Goal: Information Seeking & Learning: Find specific fact

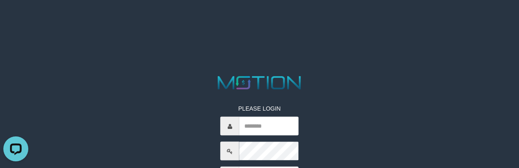
click at [285, 21] on html "PLEASE LOGIN ***** code © 2012-2018 dwg" at bounding box center [259, 10] width 519 height 21
click at [256, 136] on div "PLEASE LOGIN ***** code © 2012-2018 dwg" at bounding box center [259, 157] width 91 height 130
click at [264, 124] on input "text" at bounding box center [268, 126] width 59 height 19
type input "*********"
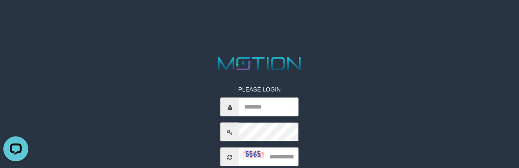
scroll to position [55, 0]
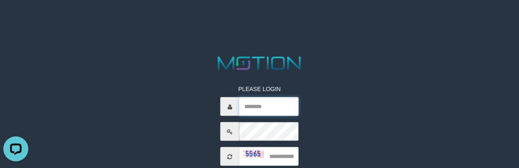
click at [258, 102] on input "text" at bounding box center [268, 106] width 59 height 19
type input "*********"
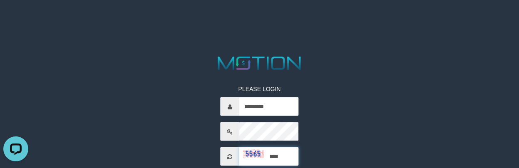
type input "****"
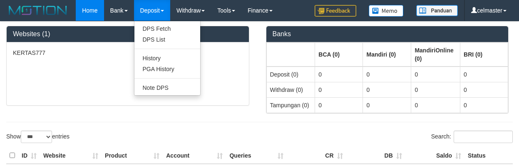
select select "***"
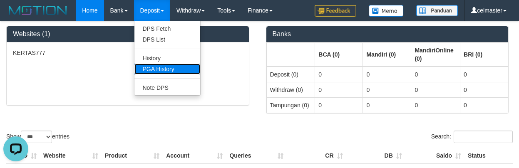
click at [156, 73] on link "PGA History" at bounding box center [167, 69] width 66 height 11
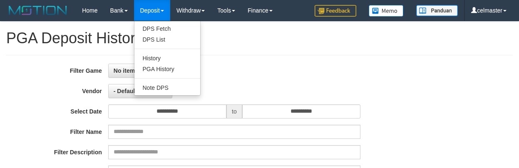
select select
select select "**"
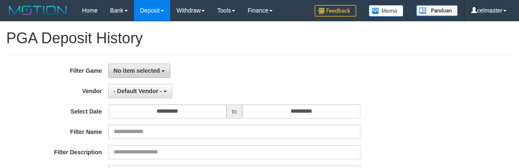
click at [122, 76] on button "No item selected" at bounding box center [139, 71] width 62 height 14
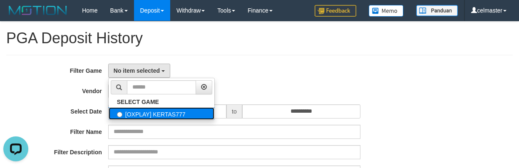
click at [136, 114] on label "[OXPLAY] KERTAS777" at bounding box center [162, 113] width 106 height 12
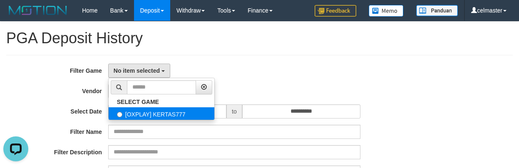
select select "****"
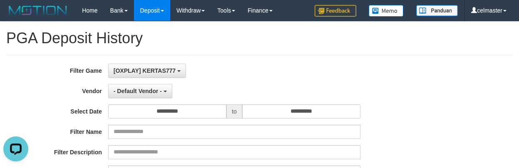
scroll to position [7, 0]
drag, startPoint x: 135, startPoint y: 81, endPoint x: 144, endPoint y: 91, distance: 13.5
click at [135, 81] on div "**********" at bounding box center [216, 165] width 432 height 203
click at [146, 91] on span "- Default Vendor -" at bounding box center [138, 91] width 48 height 7
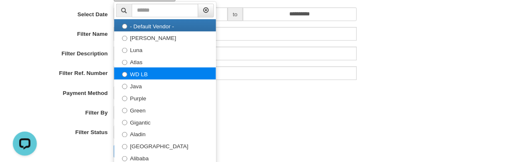
scroll to position [97, 0]
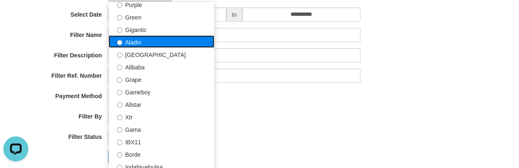
click at [135, 42] on label "Aladin" at bounding box center [162, 41] width 106 height 12
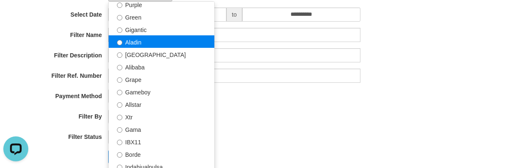
select select "**********"
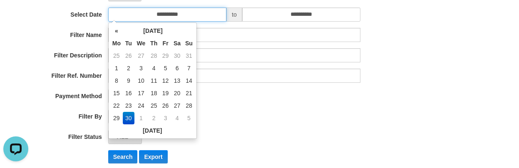
click at [163, 15] on input "**********" at bounding box center [167, 14] width 118 height 14
click at [116, 115] on td "29" at bounding box center [116, 118] width 12 height 12
type input "**********"
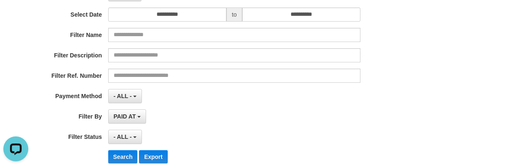
drag, startPoint x: 260, startPoint y: 116, endPoint x: 208, endPoint y: 132, distance: 53.6
click at [259, 116] on div "PAID AT PAID AT CREATED AT" at bounding box center [234, 116] width 252 height 14
click at [113, 153] on button "Search" at bounding box center [123, 156] width 30 height 13
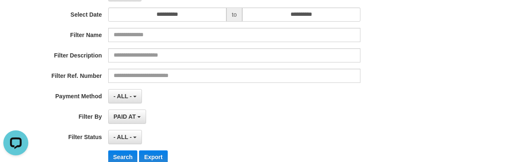
click at [482, 36] on div "**********" at bounding box center [259, 68] width 519 height 203
click at [393, 77] on div "Filter Ref. Number" at bounding box center [216, 76] width 432 height 14
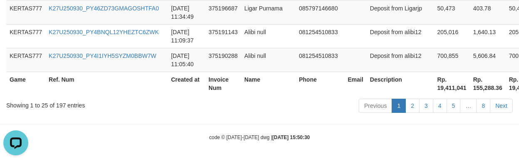
scroll to position [1004, 0]
click at [129, 101] on div "Showing 1 to 25 of 197 entries" at bounding box center [108, 104] width 204 height 12
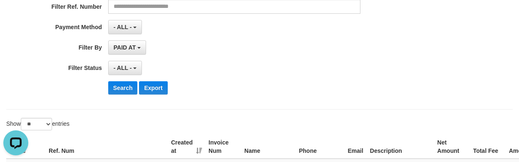
scroll to position [166, 0]
click at [40, 129] on select "** ** ** ***" at bounding box center [36, 123] width 31 height 12
select select "**"
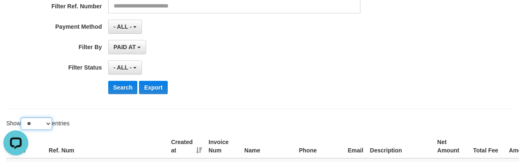
click at [22, 117] on select "** ** ** ***" at bounding box center [36, 123] width 31 height 12
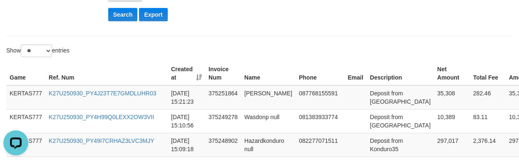
scroll to position [230, 0]
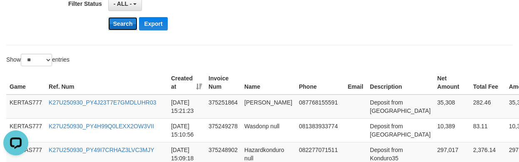
click at [115, 23] on button "Search" at bounding box center [123, 23] width 30 height 13
click at [115, 26] on button "Search" at bounding box center [123, 23] width 30 height 13
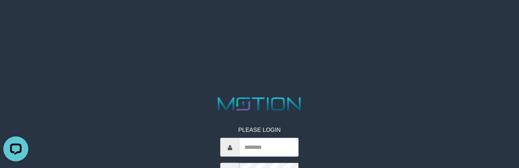
scroll to position [55, 0]
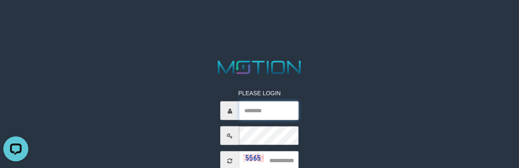
click at [262, 106] on input "text" at bounding box center [268, 110] width 59 height 19
type input "*********"
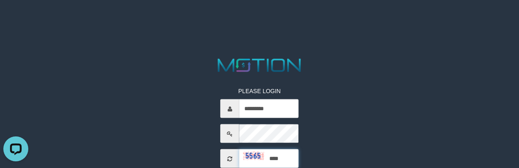
type input "****"
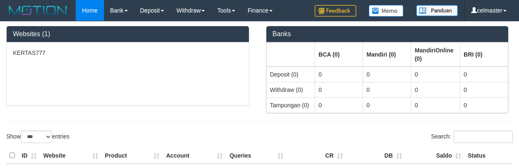
select select "***"
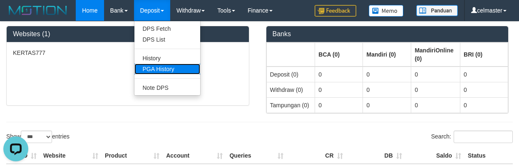
click at [158, 71] on link "PGA History" at bounding box center [167, 69] width 66 height 11
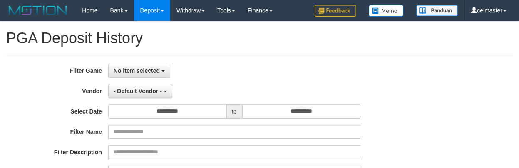
select select
select select "**"
click at [133, 62] on div "**********" at bounding box center [259, 165] width 506 height 220
click at [131, 68] on span "No item selected" at bounding box center [137, 70] width 46 height 7
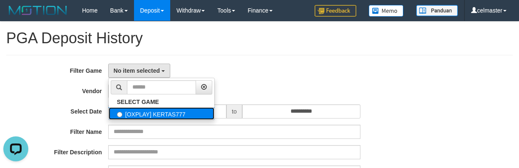
click at [122, 119] on label "[OXPLAY] KERTAS777" at bounding box center [162, 113] width 106 height 12
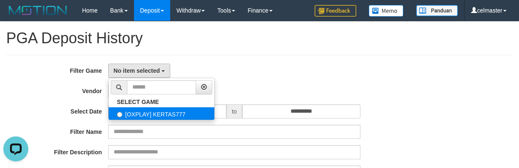
select select "****"
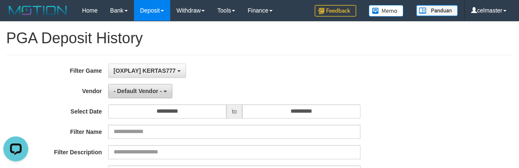
click at [127, 94] on span "- Default Vendor -" at bounding box center [138, 91] width 48 height 7
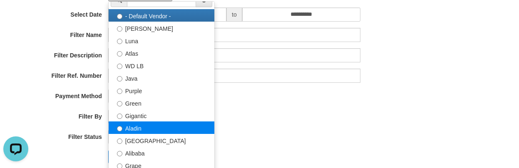
scroll to position [14, 0]
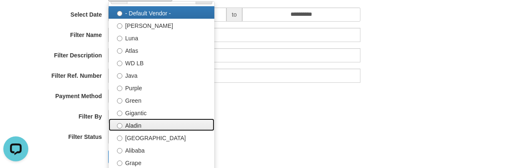
click at [140, 124] on label "Aladin" at bounding box center [162, 125] width 106 height 12
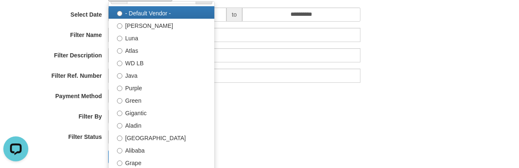
select select "**********"
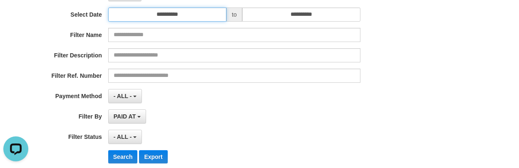
drag, startPoint x: 160, startPoint y: 13, endPoint x: 158, endPoint y: 21, distance: 8.3
click at [160, 13] on input "**********" at bounding box center [167, 14] width 118 height 14
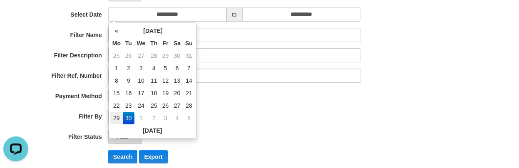
click at [112, 118] on td "29" at bounding box center [116, 118] width 12 height 12
type input "**********"
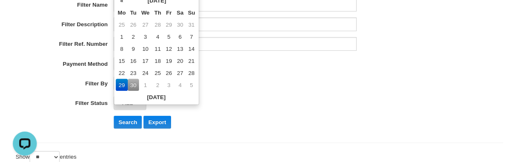
scroll to position [180, 0]
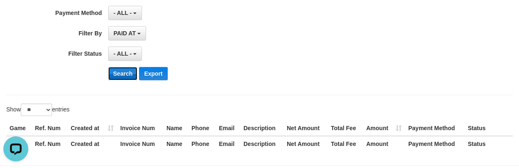
click at [120, 75] on button "Search" at bounding box center [123, 73] width 30 height 13
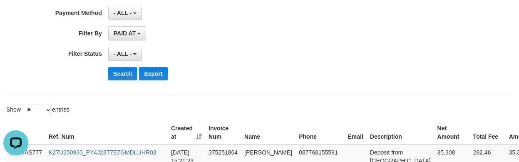
click at [254, 47] on div "- ALL - SELECT ALL - ALL - SELECT STATUS PENDING/UNPAID PAID CANCELED EXPIRED" at bounding box center [234, 54] width 252 height 14
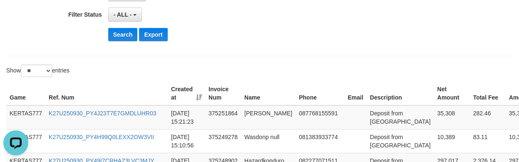
scroll to position [291, 0]
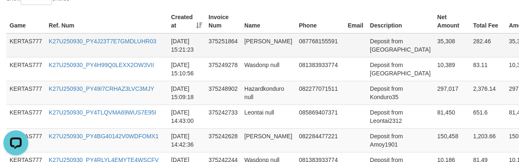
click at [434, 47] on td "35,308" at bounding box center [452, 45] width 36 height 24
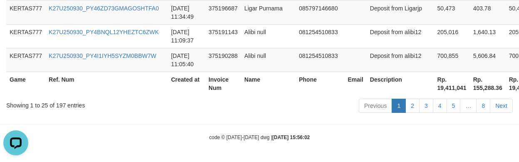
scroll to position [1004, 0]
click at [434, 91] on th "Rp. 19,411,041" at bounding box center [452, 84] width 36 height 24
copy th "19,411,041"
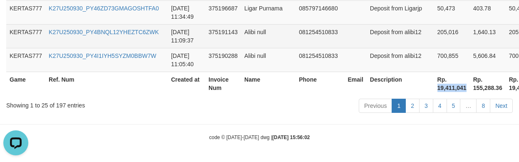
click at [336, 43] on td "081254510833" at bounding box center [319, 36] width 49 height 24
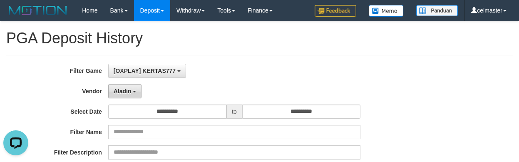
click at [124, 88] on span "Aladin" at bounding box center [123, 91] width 18 height 7
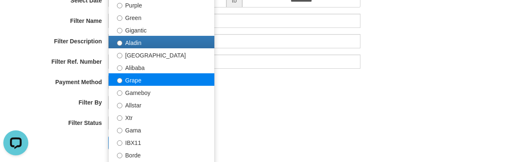
scroll to position [83, 0]
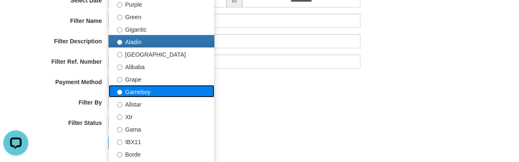
click at [139, 91] on label "Gameboy" at bounding box center [162, 91] width 106 height 12
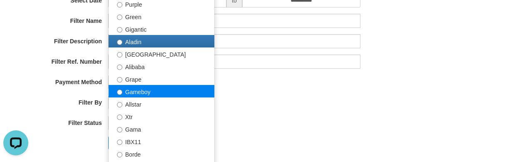
select select "**********"
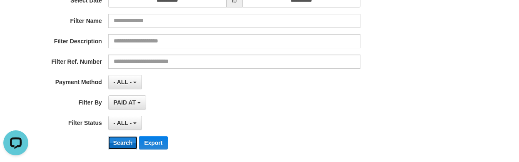
click at [122, 141] on button "Search" at bounding box center [123, 142] width 30 height 13
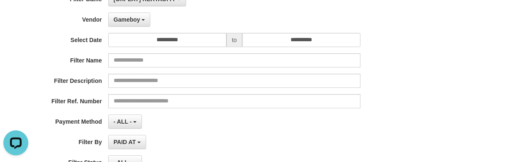
scroll to position [69, 0]
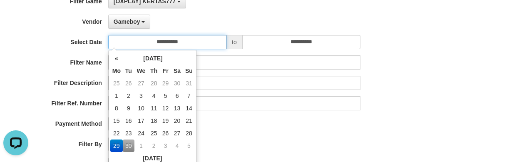
click at [172, 42] on input "**********" at bounding box center [167, 42] width 118 height 14
click at [223, 130] on div "- ALL - SELECT ALL - ALL - SELECT PAYMENT METHOD Mandiri BNI OVO CIMB BRI MAYBA…" at bounding box center [234, 123] width 252 height 14
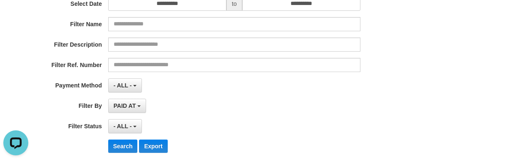
scroll to position [180, 0]
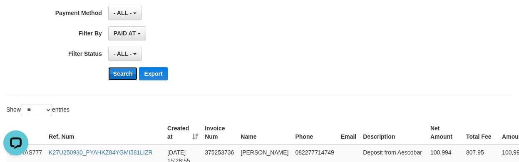
click at [115, 75] on button "Search" at bounding box center [123, 73] width 30 height 13
click at [308, 74] on div "Search Export" at bounding box center [270, 73] width 324 height 13
click at [37, 111] on select "** ** ** ***" at bounding box center [36, 110] width 31 height 12
select select "**"
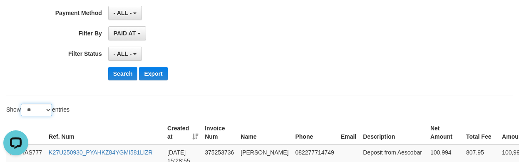
click at [22, 104] on select "** ** ** ***" at bounding box center [36, 110] width 31 height 12
click at [263, 80] on div "Search Export" at bounding box center [270, 73] width 324 height 13
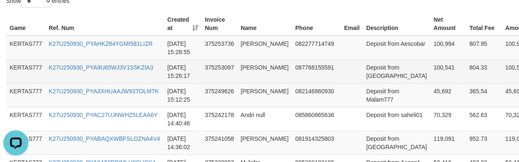
scroll to position [205, 0]
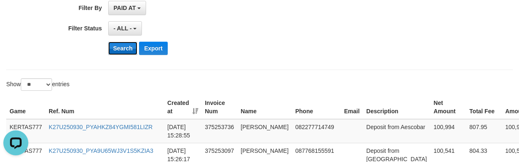
click at [118, 44] on button "Search" at bounding box center [123, 48] width 30 height 13
click at [129, 51] on button "Search" at bounding box center [123, 48] width 30 height 13
click at [221, 84] on div "Show ** ** ** *** entries" at bounding box center [129, 85] width 247 height 15
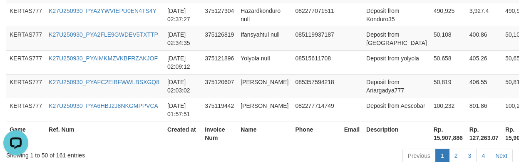
scroll to position [1438, 0]
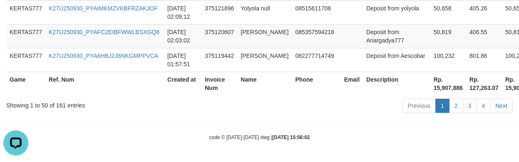
click at [430, 87] on th "Rp. 15,907,886" at bounding box center [448, 84] width 36 height 24
copy th "15,907,886"
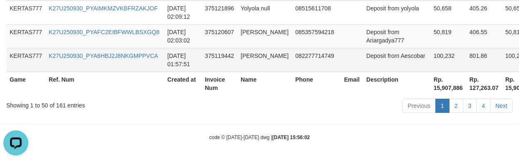
click at [323, 51] on td "082277714749" at bounding box center [316, 60] width 49 height 24
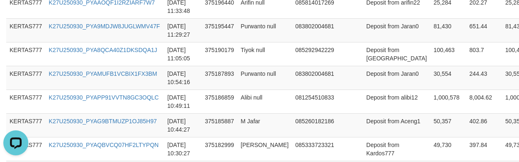
scroll to position [0, 0]
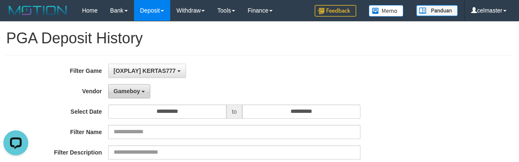
click at [121, 86] on button "Gameboy" at bounding box center [129, 91] width 42 height 14
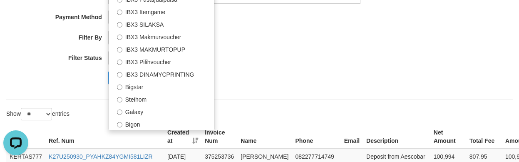
scroll to position [180, 0]
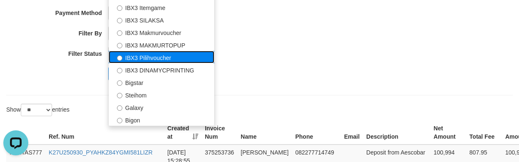
click at [170, 54] on label "IBX3 Pilihvoucher" at bounding box center [162, 57] width 106 height 12
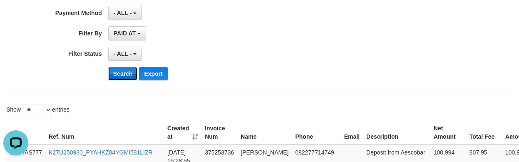
click at [118, 75] on button "Search" at bounding box center [123, 73] width 30 height 13
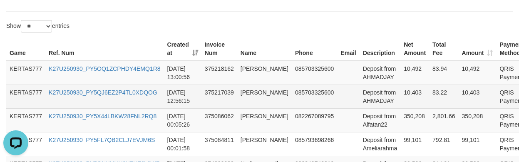
scroll to position [263, 0]
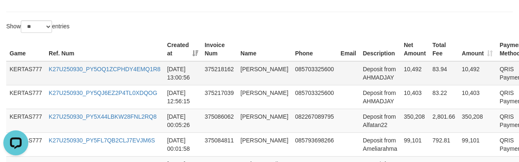
click at [400, 82] on td "10,492" at bounding box center [414, 73] width 29 height 24
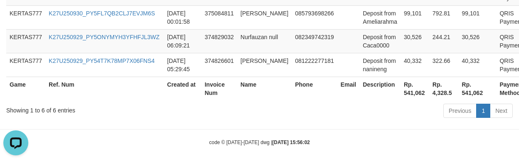
scroll to position [395, 0]
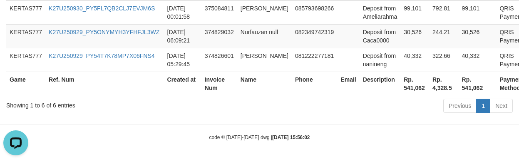
click at [400, 87] on th "Rp. 541,062" at bounding box center [414, 84] width 29 height 24
copy th "541,062"
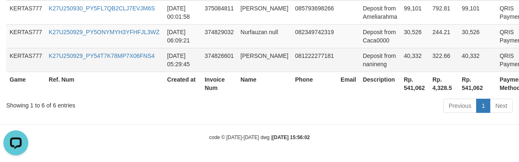
click at [359, 58] on td "Deposit from nanineng" at bounding box center [379, 60] width 41 height 24
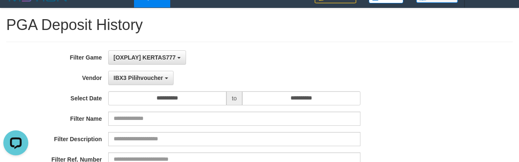
scroll to position [0, 0]
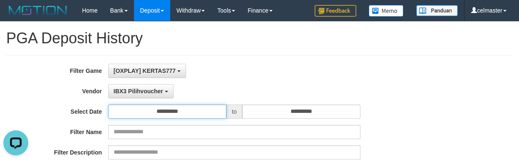
click at [181, 110] on input "**********" at bounding box center [167, 111] width 118 height 14
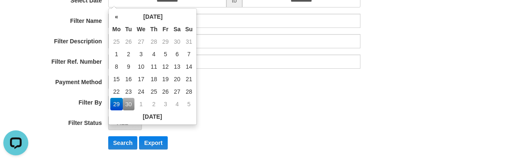
click at [332, 106] on div "PAID AT PAID AT CREATED AT" at bounding box center [234, 102] width 252 height 14
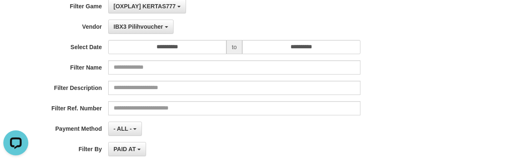
scroll to position [14, 0]
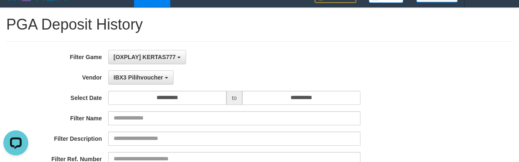
click at [230, 68] on div "**********" at bounding box center [216, 151] width 432 height 203
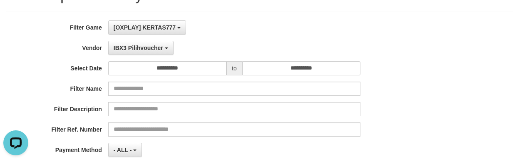
scroll to position [0, 0]
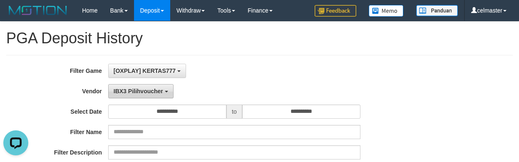
click at [119, 95] on button "IBX3 Pilihvoucher" at bounding box center [140, 91] width 65 height 14
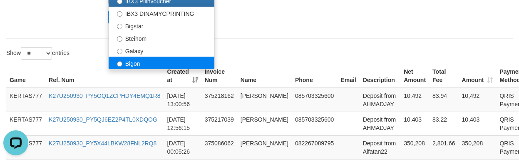
scroll to position [236, 0]
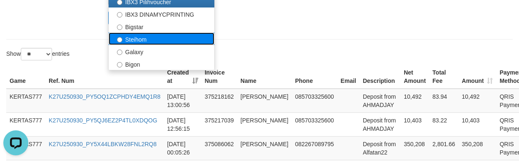
drag, startPoint x: 140, startPoint y: 40, endPoint x: 139, endPoint y: 57, distance: 17.9
click at [140, 39] on label "Steihom" at bounding box center [162, 38] width 106 height 12
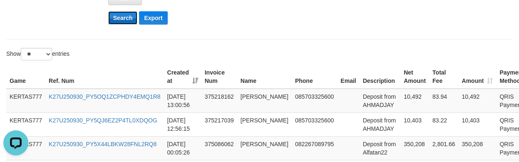
click at [122, 20] on button "Search" at bounding box center [123, 17] width 30 height 13
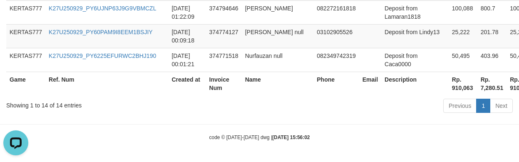
click at [448, 81] on th "Rp. 910,063" at bounding box center [462, 84] width 29 height 24
click at [448, 94] on th "Rp. 910,063" at bounding box center [462, 84] width 29 height 24
copy th "910,063"
click at [313, 35] on td "03102905526" at bounding box center [335, 36] width 45 height 24
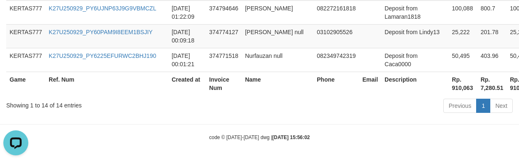
click at [313, 87] on th "Phone" at bounding box center [335, 84] width 45 height 24
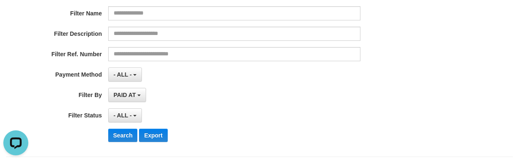
scroll to position [0, 0]
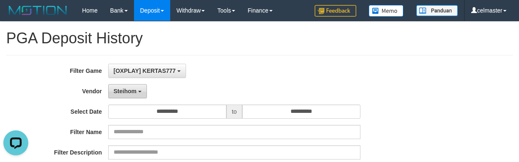
click at [126, 90] on span "Steihom" at bounding box center [125, 91] width 23 height 7
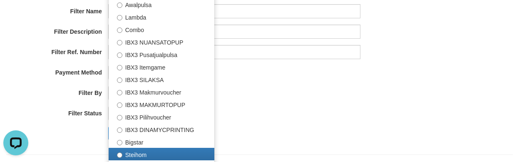
scroll to position [125, 0]
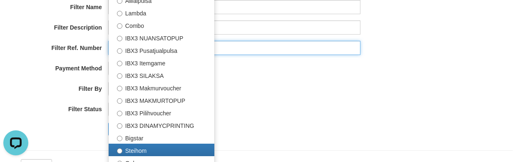
click at [355, 52] on input "text" at bounding box center [234, 48] width 252 height 14
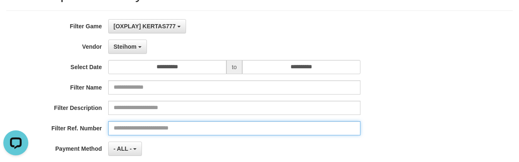
scroll to position [42, 0]
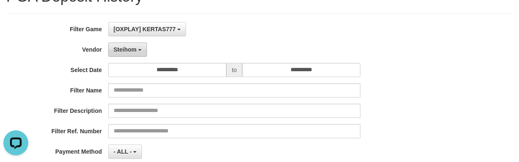
click at [129, 44] on button "Steihom" at bounding box center [127, 49] width 39 height 14
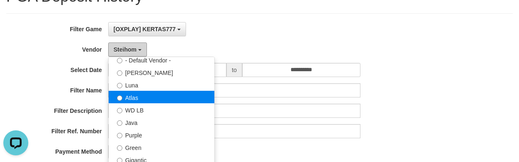
scroll to position [83, 0]
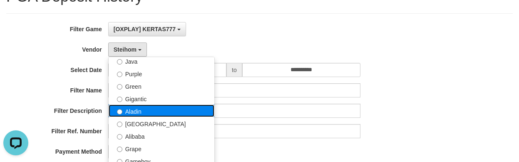
click at [157, 116] on label "Aladin" at bounding box center [162, 110] width 106 height 12
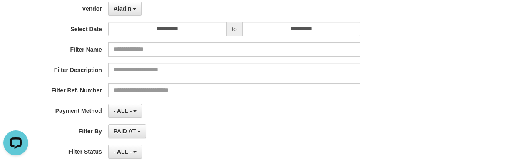
scroll to position [153, 0]
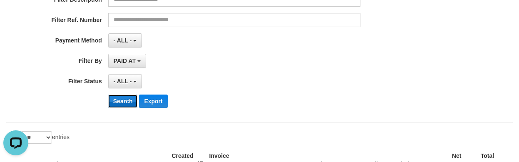
click at [123, 99] on button "Search" at bounding box center [123, 100] width 30 height 13
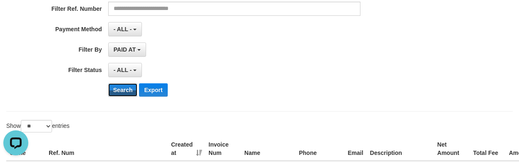
scroll to position [263, 0]
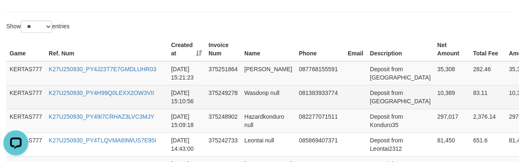
click at [318, 109] on td "081383933774" at bounding box center [319, 97] width 49 height 24
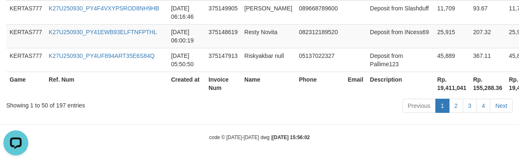
scroll to position [1746, 0]
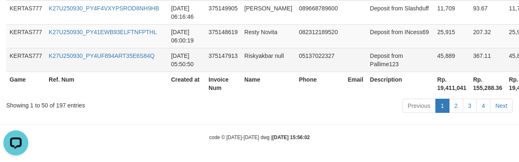
click at [346, 59] on td at bounding box center [355, 60] width 22 height 24
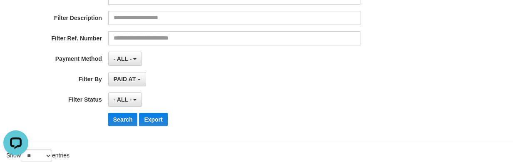
scroll to position [0, 0]
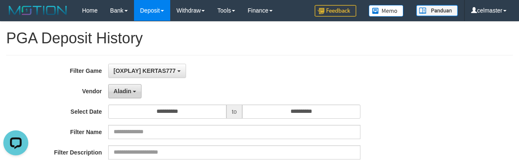
click at [117, 93] on span "Aladin" at bounding box center [123, 91] width 18 height 7
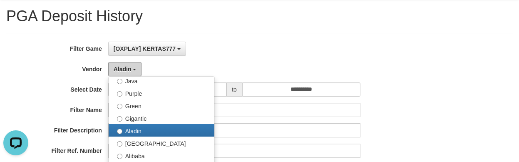
scroll to position [125, 0]
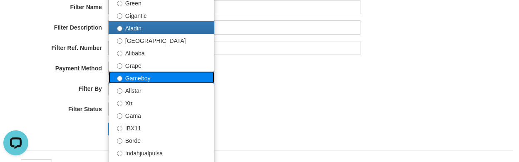
click at [151, 75] on label "Gameboy" at bounding box center [162, 77] width 106 height 12
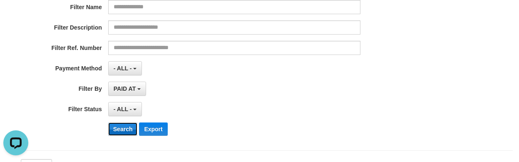
click at [122, 129] on button "Search" at bounding box center [123, 128] width 30 height 13
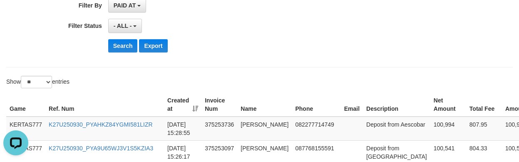
click at [316, 85] on div "Show ** ** ** *** entries" at bounding box center [259, 83] width 519 height 15
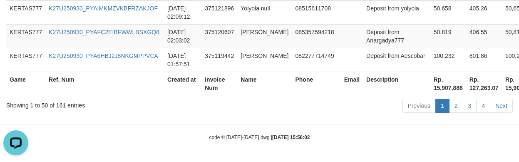
click at [302, 87] on th "Phone" at bounding box center [316, 84] width 49 height 24
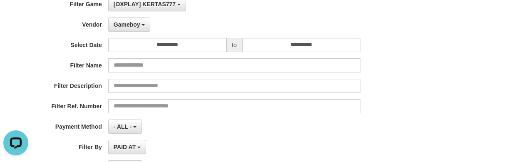
scroll to position [0, 0]
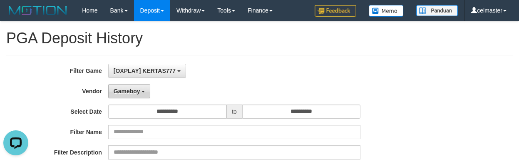
click at [119, 95] on button "Gameboy" at bounding box center [129, 91] width 42 height 14
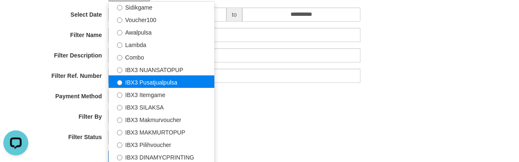
scroll to position [310, 0]
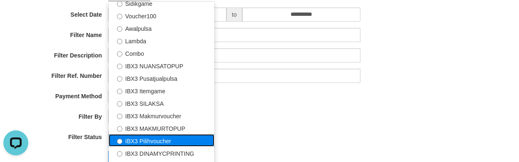
click at [156, 141] on label "IBX3 Pilihvoucher" at bounding box center [162, 140] width 106 height 12
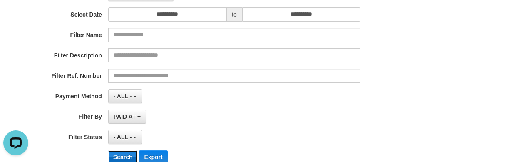
click at [116, 152] on button "Search" at bounding box center [123, 156] width 30 height 13
click at [240, 99] on div "- ALL - SELECT ALL - ALL - SELECT PAYMENT METHOD Mandiri BNI OVO CIMB BRI MAYBA…" at bounding box center [234, 96] width 252 height 14
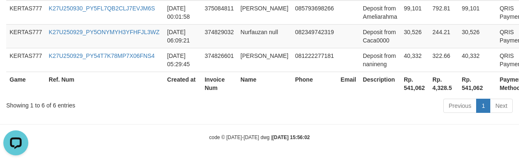
click at [240, 98] on div "Previous 1 Next" at bounding box center [368, 107] width 290 height 18
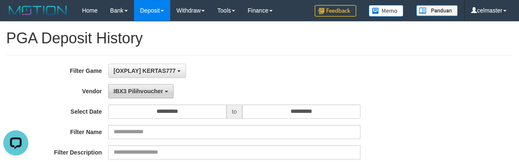
click at [136, 90] on span "IBX3 Pilihvoucher" at bounding box center [139, 91] width 50 height 7
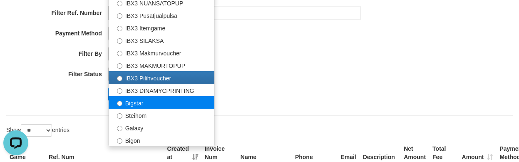
scroll to position [173, 0]
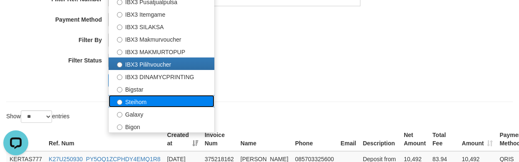
click at [147, 101] on label "Steihom" at bounding box center [162, 101] width 106 height 12
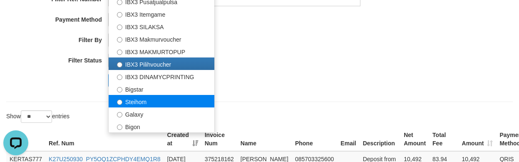
select select "**********"
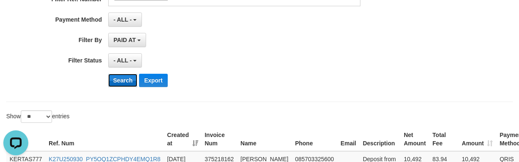
click at [128, 80] on button "Search" at bounding box center [123, 80] width 30 height 13
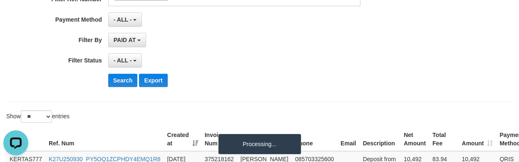
click at [322, 60] on div "- ALL - SELECT ALL - ALL - SELECT STATUS PENDING/UNPAID PAID CANCELED EXPIRED" at bounding box center [234, 60] width 252 height 14
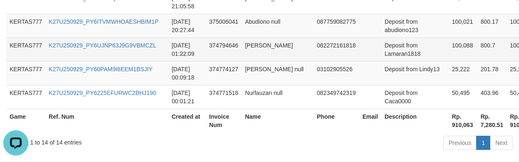
scroll to position [585, 0]
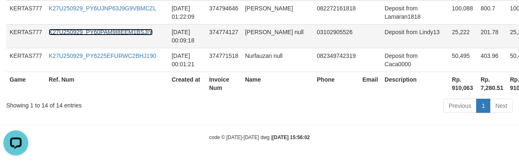
click at [121, 30] on link "K27U250929_PY60PAM9I8EEM1BSJIY" at bounding box center [101, 32] width 104 height 7
click at [313, 79] on th "Phone" at bounding box center [335, 84] width 45 height 24
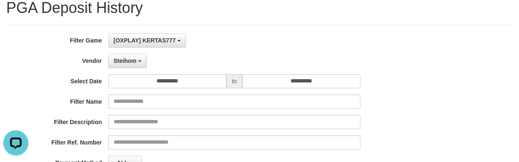
scroll to position [0, 0]
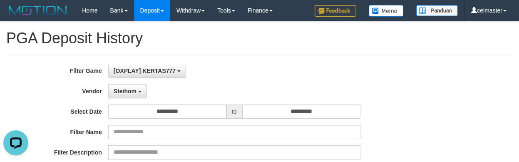
click at [364, 57] on div "**********" at bounding box center [259, 165] width 506 height 220
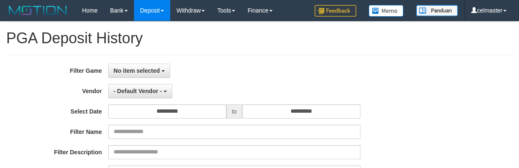
select select
select select "**"
click at [139, 76] on button "No item selected" at bounding box center [139, 71] width 62 height 14
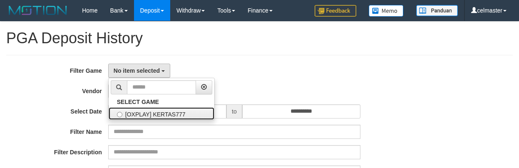
click at [136, 116] on label "[OXPLAY] KERTAS777" at bounding box center [162, 113] width 106 height 12
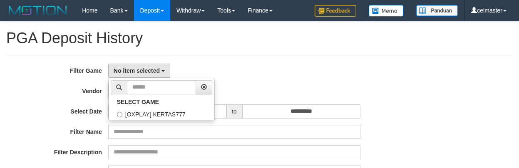
select select "****"
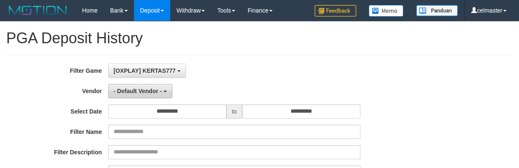
scroll to position [7, 0]
click at [127, 94] on button "- Default Vendor -" at bounding box center [140, 91] width 64 height 14
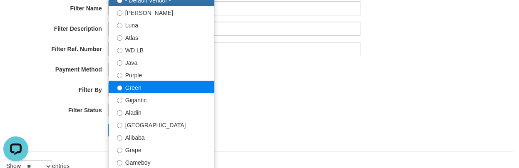
scroll to position [125, 0]
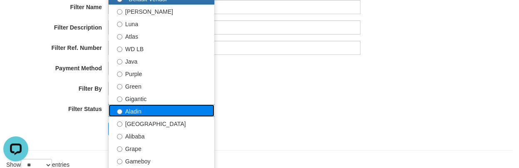
click at [155, 113] on label "Aladin" at bounding box center [162, 110] width 106 height 12
select select "**********"
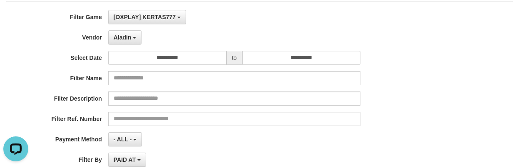
scroll to position [42, 0]
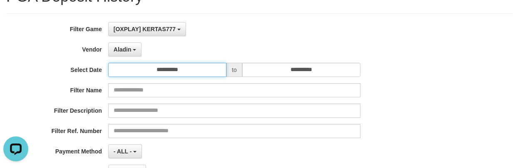
click at [123, 65] on input "**********" at bounding box center [167, 70] width 118 height 14
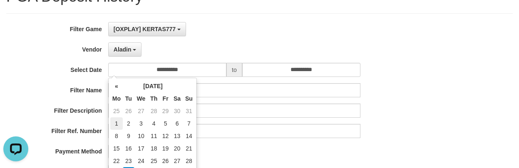
click at [119, 124] on td "1" at bounding box center [116, 123] width 12 height 12
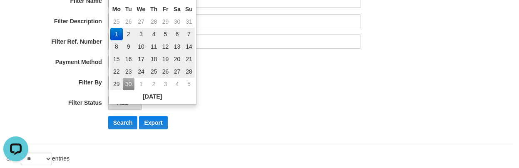
scroll to position [139, 0]
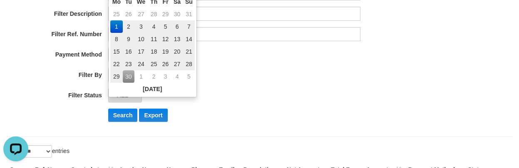
click at [114, 71] on td "29" at bounding box center [116, 76] width 12 height 12
type input "**********"
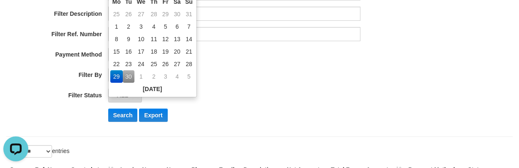
scroll to position [27, 0]
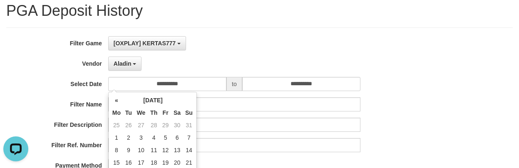
click at [219, 52] on div "**********" at bounding box center [216, 137] width 432 height 203
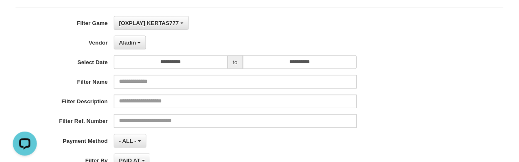
scroll to position [125, 0]
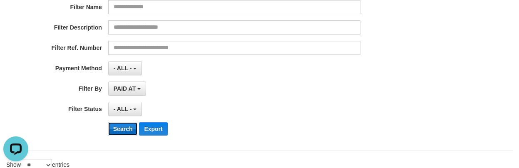
click at [117, 127] on button "Search" at bounding box center [123, 128] width 30 height 13
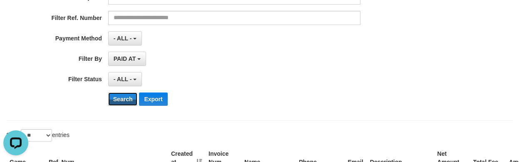
scroll to position [235, 0]
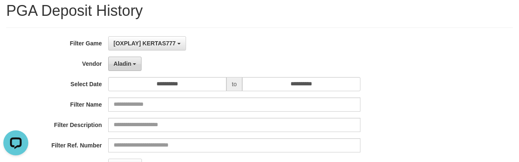
click at [121, 67] on span "Aladin" at bounding box center [123, 63] width 18 height 7
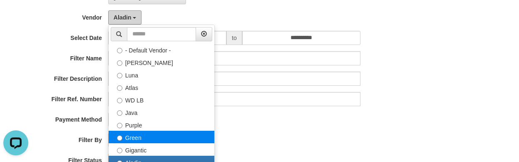
scroll to position [139, 0]
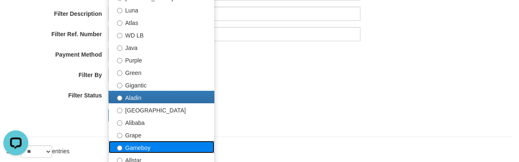
click at [138, 149] on label "Gameboy" at bounding box center [162, 147] width 106 height 12
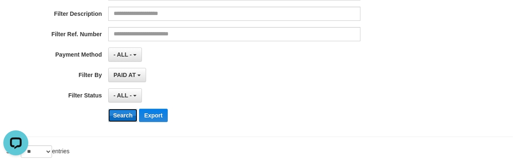
click at [120, 117] on button "Search" at bounding box center [123, 115] width 30 height 13
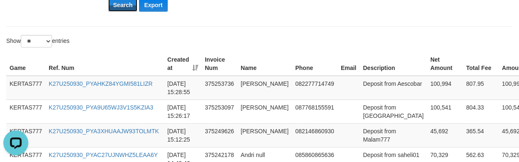
scroll to position [250, 0]
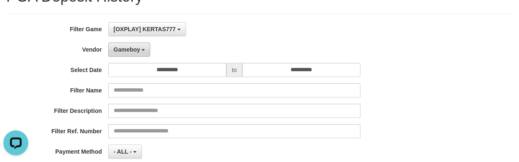
click at [129, 49] on span "Gameboy" at bounding box center [127, 49] width 27 height 7
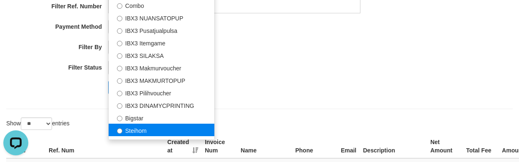
scroll to position [310, 0]
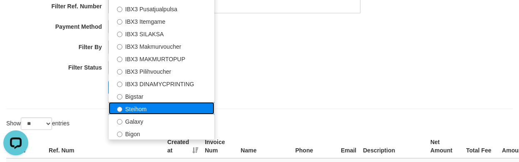
click at [151, 111] on label "Steihom" at bounding box center [162, 108] width 106 height 12
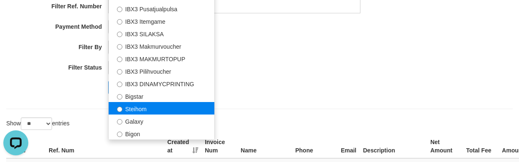
select select "**********"
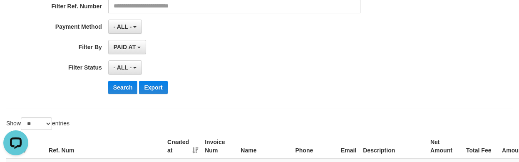
click at [120, 87] on button "Search" at bounding box center [123, 87] width 30 height 13
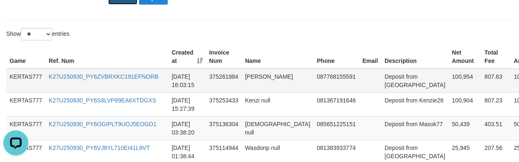
scroll to position [263, 0]
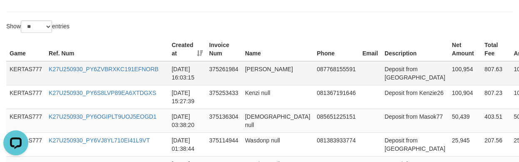
click at [234, 67] on td "375261984" at bounding box center [224, 73] width 36 height 24
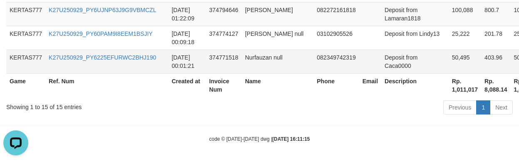
scroll to position [609, 0]
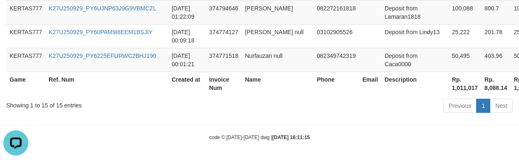
click at [448, 91] on th "Rp. 1,011,017" at bounding box center [464, 84] width 32 height 24
copy th "1,011,017"
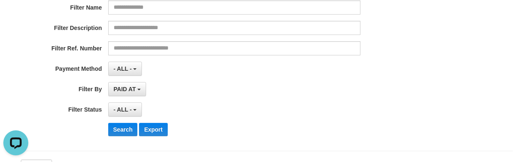
scroll to position [125, 0]
click at [122, 132] on button "Search" at bounding box center [123, 128] width 30 height 13
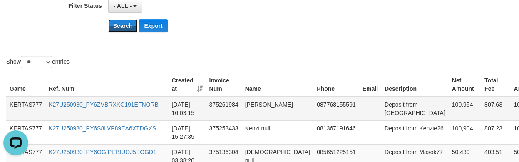
scroll to position [236, 0]
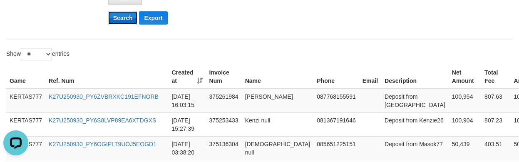
click at [119, 21] on button "Search" at bounding box center [123, 17] width 30 height 13
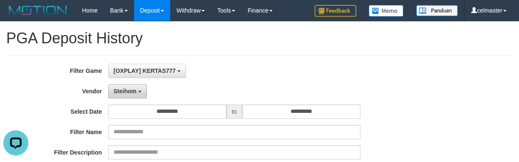
click at [139, 90] on button "Steihom" at bounding box center [127, 91] width 39 height 14
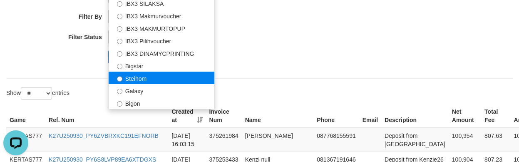
scroll to position [194, 0]
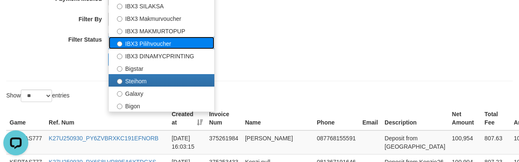
click at [154, 47] on label "IBX3 Pilihvoucher" at bounding box center [162, 43] width 106 height 12
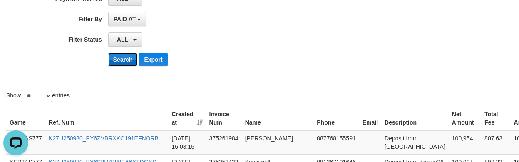
click at [121, 62] on button "Search" at bounding box center [123, 59] width 30 height 13
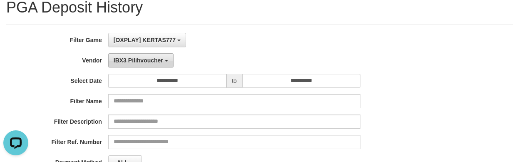
scroll to position [28, 0]
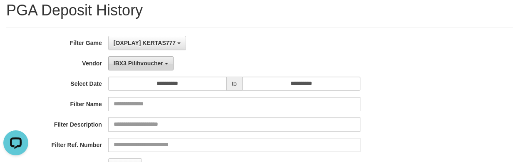
click at [142, 60] on span "IBX3 Pilihvoucher" at bounding box center [139, 63] width 50 height 7
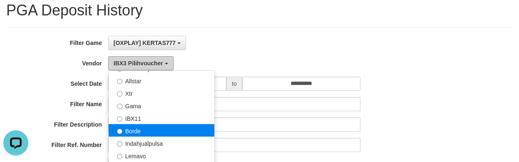
scroll to position [116, 0]
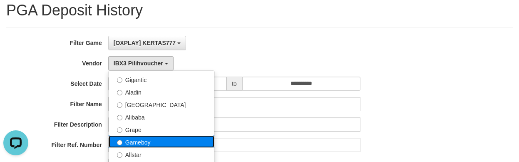
click at [156, 139] on label "Gameboy" at bounding box center [162, 141] width 106 height 12
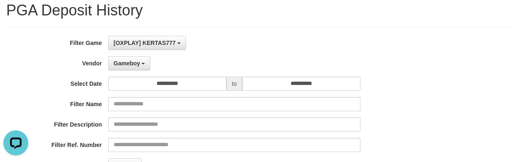
scroll to position [139, 0]
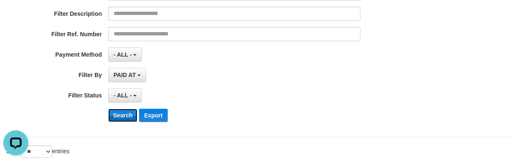
click at [121, 114] on button "Search" at bounding box center [123, 115] width 30 height 13
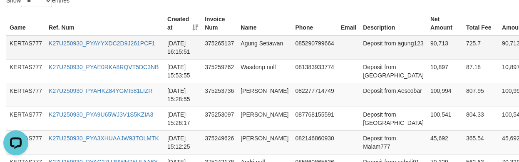
scroll to position [291, 0]
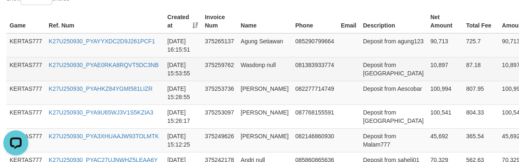
click at [292, 59] on td "081383933774" at bounding box center [314, 69] width 45 height 24
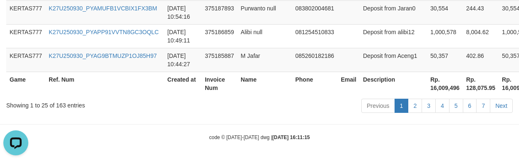
click at [427, 88] on th "Rp. 16,009,496" at bounding box center [445, 84] width 36 height 24
copy th "16,009,496"
drag, startPoint x: 278, startPoint y: 99, endPoint x: 288, endPoint y: 95, distance: 10.7
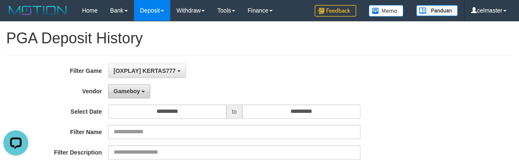
click at [123, 89] on span "Gameboy" at bounding box center [127, 91] width 27 height 7
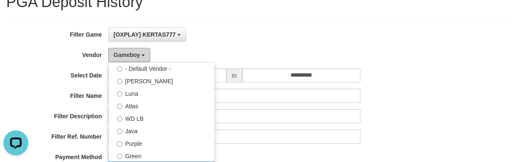
scroll to position [97, 0]
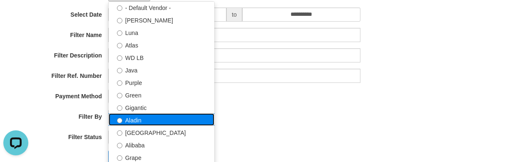
click at [148, 121] on label "Aladin" at bounding box center [162, 119] width 106 height 12
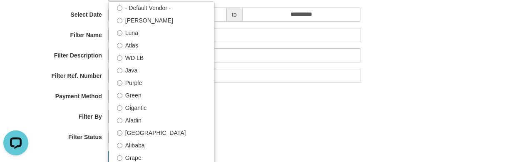
select select "**********"
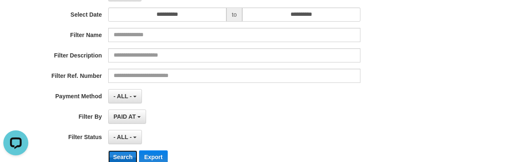
click at [115, 157] on button "Search" at bounding box center [123, 156] width 30 height 13
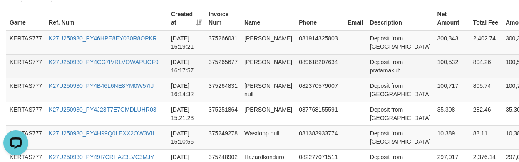
scroll to position [291, 0]
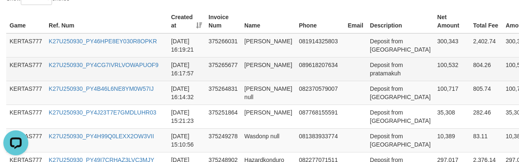
click at [316, 61] on td "089618207634" at bounding box center [319, 69] width 49 height 24
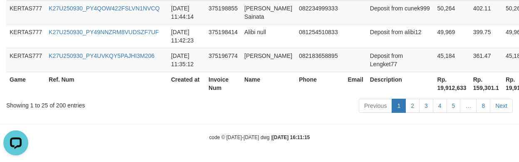
click at [434, 88] on th "Rp. 19,912,633" at bounding box center [452, 84] width 36 height 24
copy th "19,912,633"
